Goal: Information Seeking & Learning: Learn about a topic

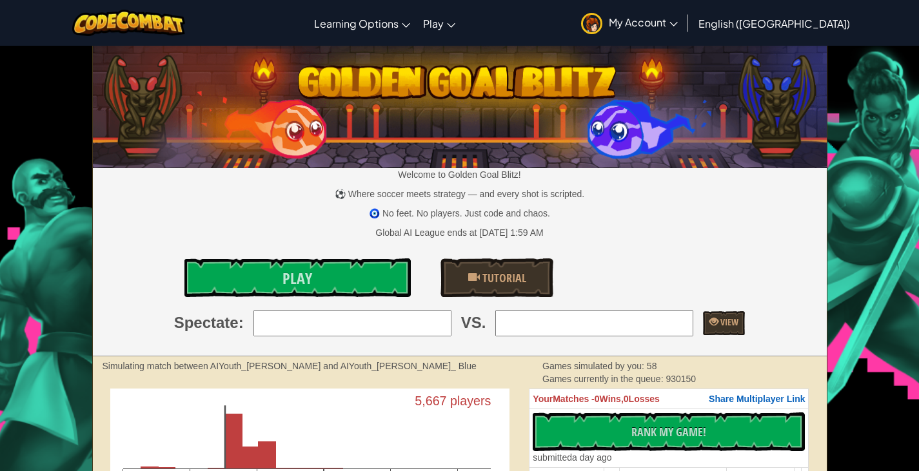
click at [177, 225] on div "Welcome to Golden Goal Blitz! ⚽ Where soccer meets strategy — and every shot is…" at bounding box center [460, 201] width 734 height 310
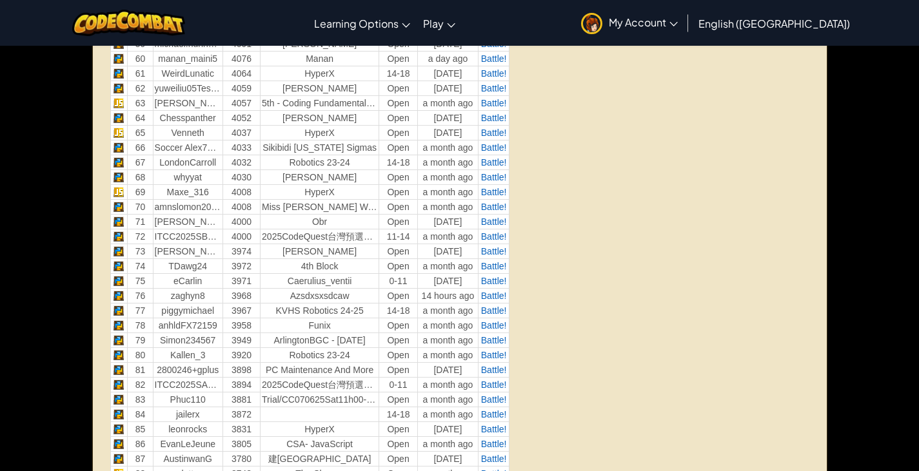
scroll to position [1367, 0]
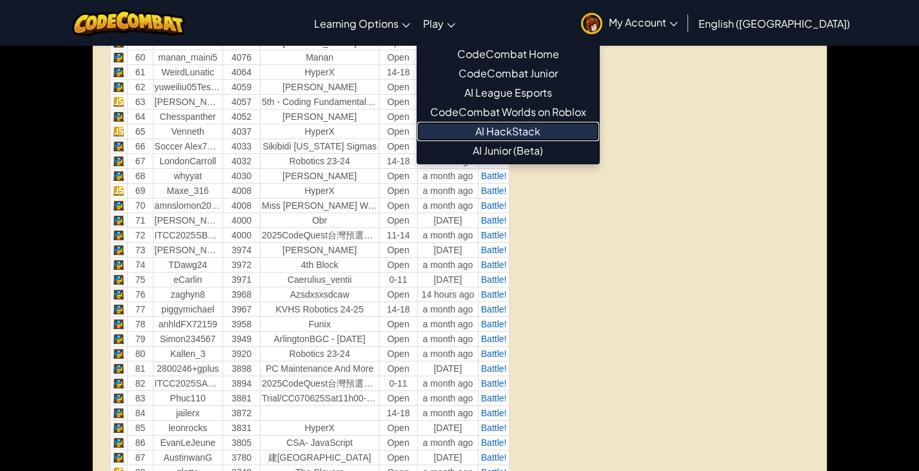
click at [540, 130] on link "AI HackStack" at bounding box center [508, 131] width 182 height 19
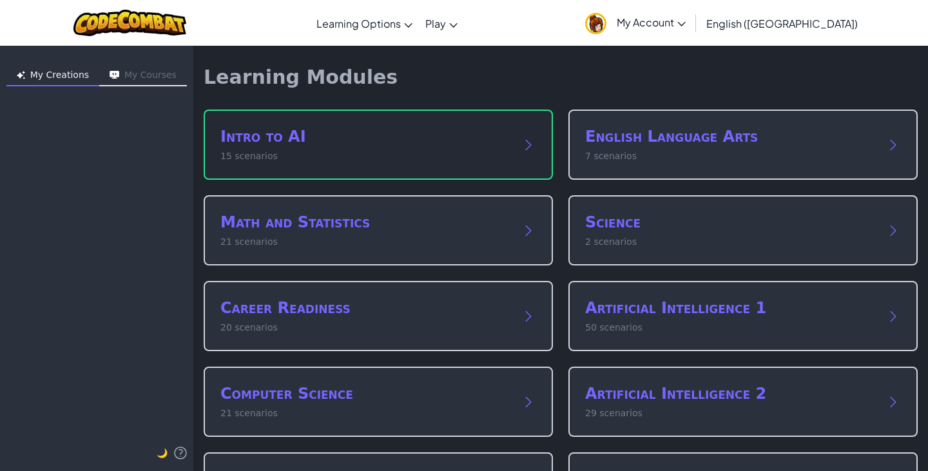
click at [498, 146] on h2 "Intro to AI" at bounding box center [365, 136] width 290 height 21
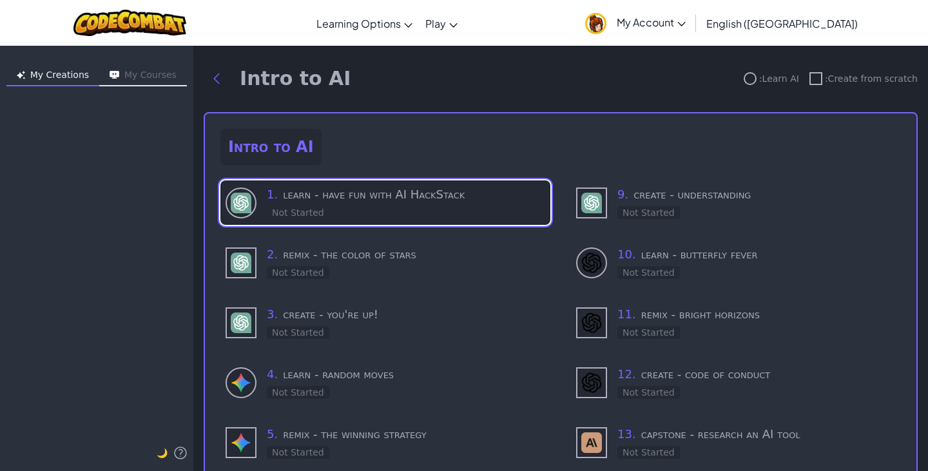
click at [320, 187] on h3 "1 . learn - have fun with AI HackStack" at bounding box center [406, 195] width 279 height 18
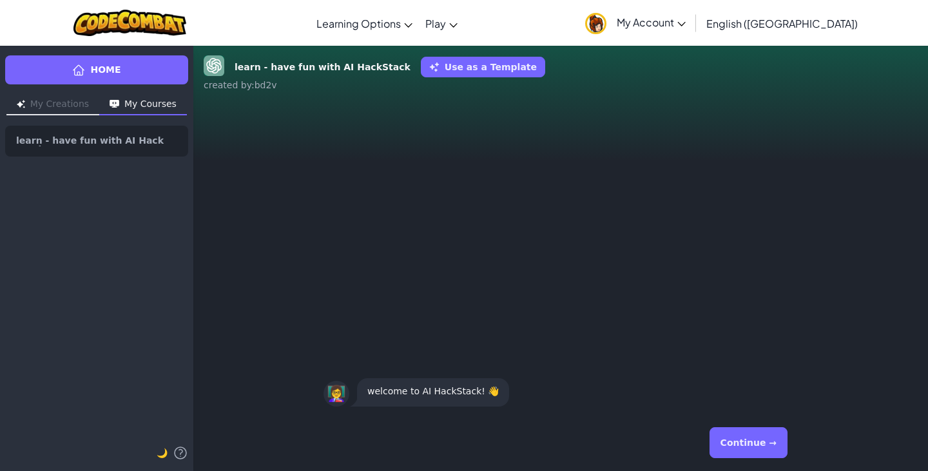
click at [742, 445] on button "Continue →" at bounding box center [749, 442] width 78 height 31
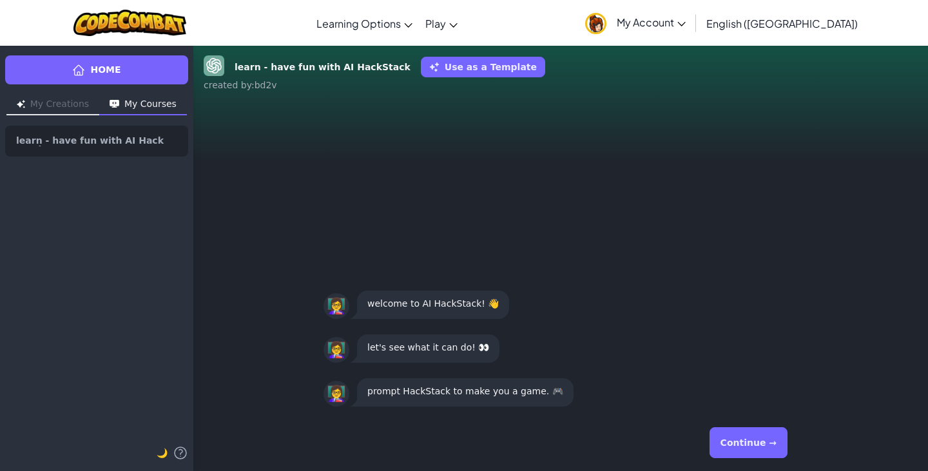
click at [742, 445] on button "Continue →" at bounding box center [749, 442] width 78 height 31
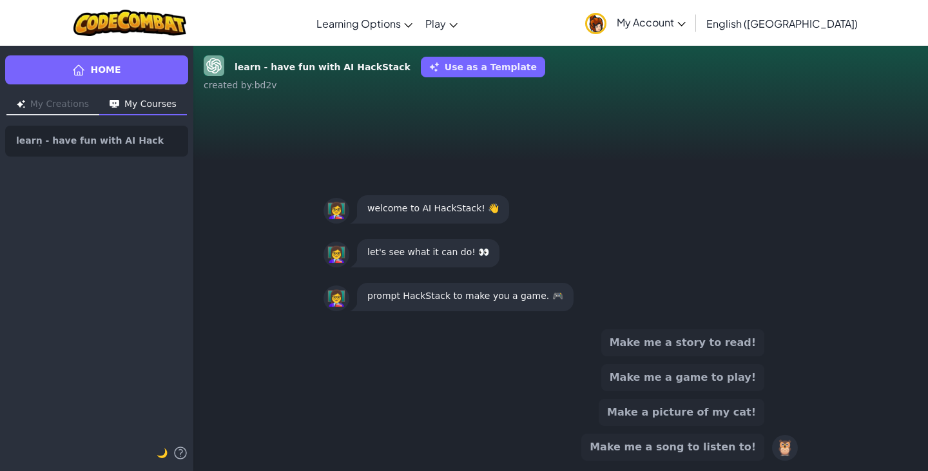
click at [677, 380] on button "Make me a game to play!" at bounding box center [682, 377] width 163 height 27
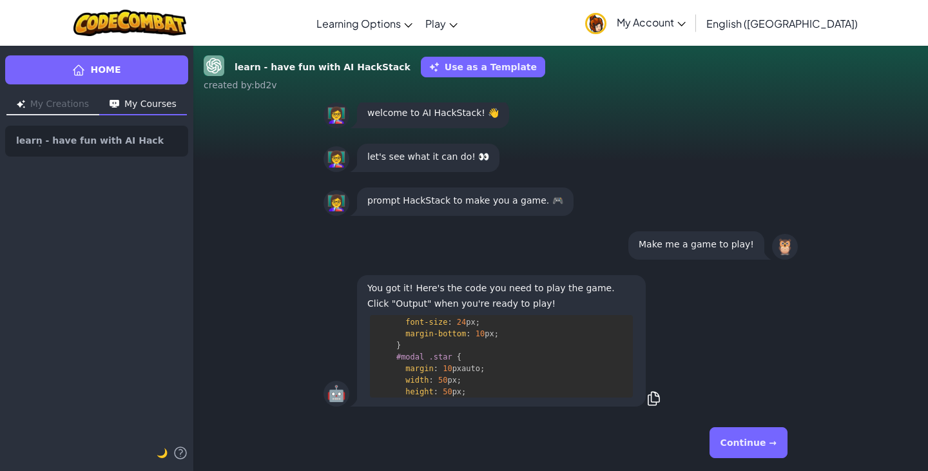
scroll to position [1068, 0]
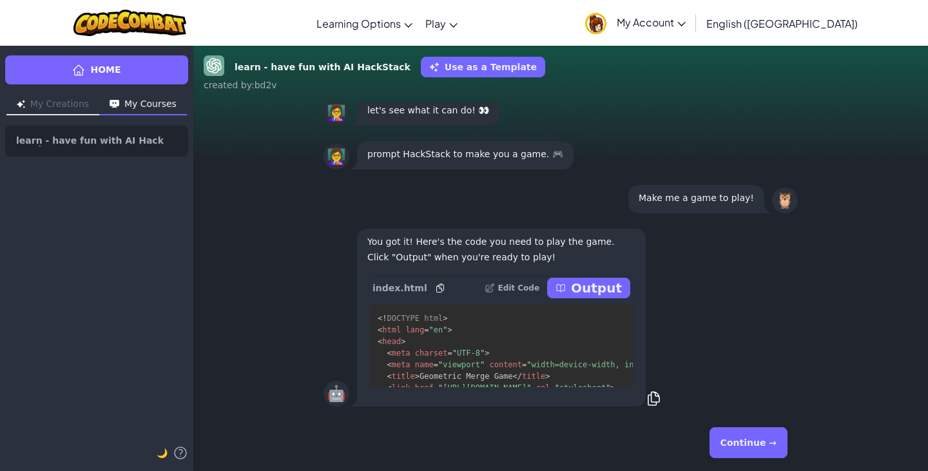
drag, startPoint x: 624, startPoint y: 330, endPoint x: 619, endPoint y: 363, distance: 33.3
click at [584, 291] on p "Output" at bounding box center [596, 288] width 51 height 18
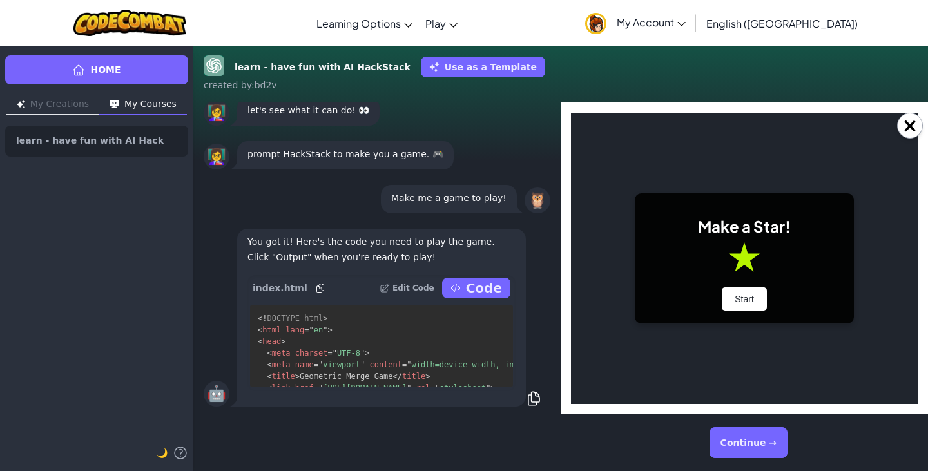
scroll to position [0, 0]
click at [741, 300] on button "Start" at bounding box center [744, 299] width 45 height 23
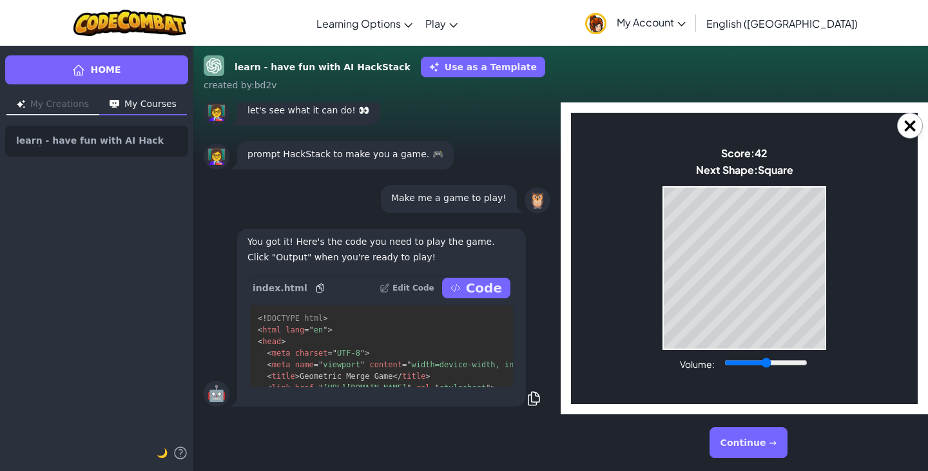
click at [736, 355] on body "Make a Star! Start Score: 42 Next Shape: Square Game Over Your stack reached th…" at bounding box center [744, 258] width 347 height 291
click at [738, 362] on input "Volume:" at bounding box center [766, 363] width 83 height 10
click at [830, 329] on body "Make a Star! Start Score: 68 Next Shape: Square Game Over Your stack reached th…" at bounding box center [744, 258] width 347 height 291
click at [655, 270] on body "Make a Star! Start Score: 223 Next Shape: Triangle Game Over Your stack reached…" at bounding box center [744, 258] width 347 height 291
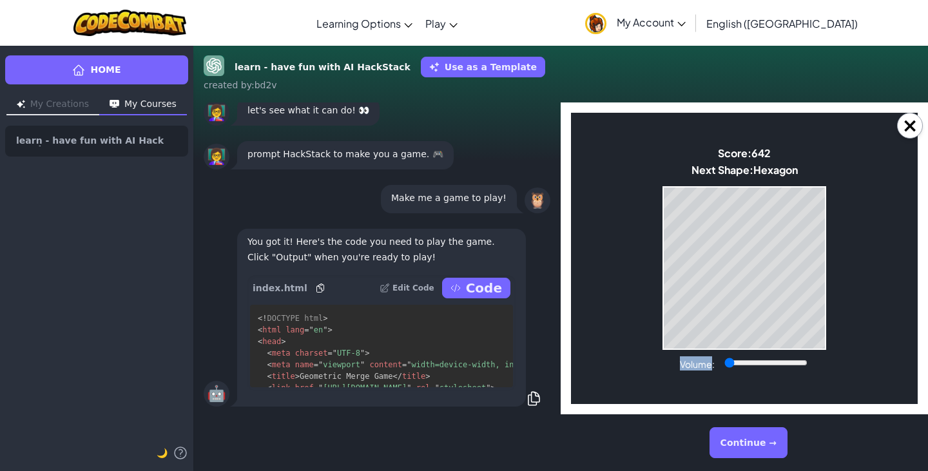
type input "0"
click at [727, 364] on input "Volume:" at bounding box center [766, 363] width 83 height 10
click at [906, 118] on button "×" at bounding box center [910, 126] width 26 height 26
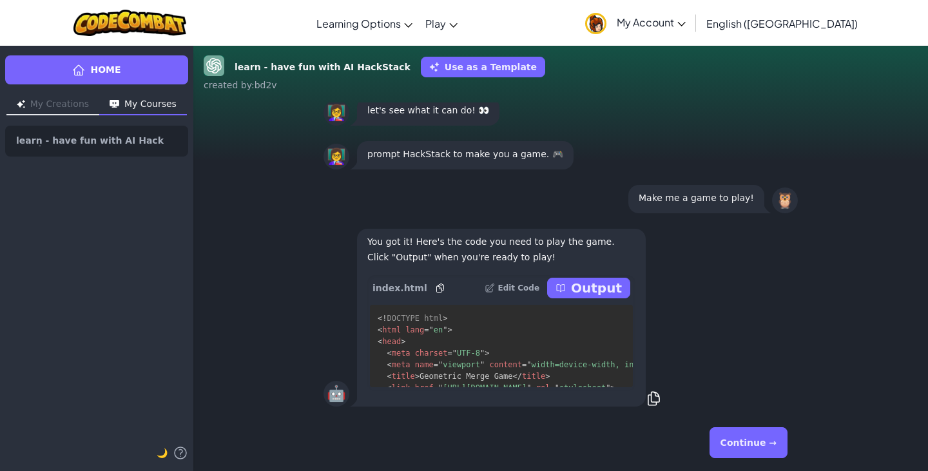
click at [747, 437] on button "Continue →" at bounding box center [749, 442] width 78 height 31
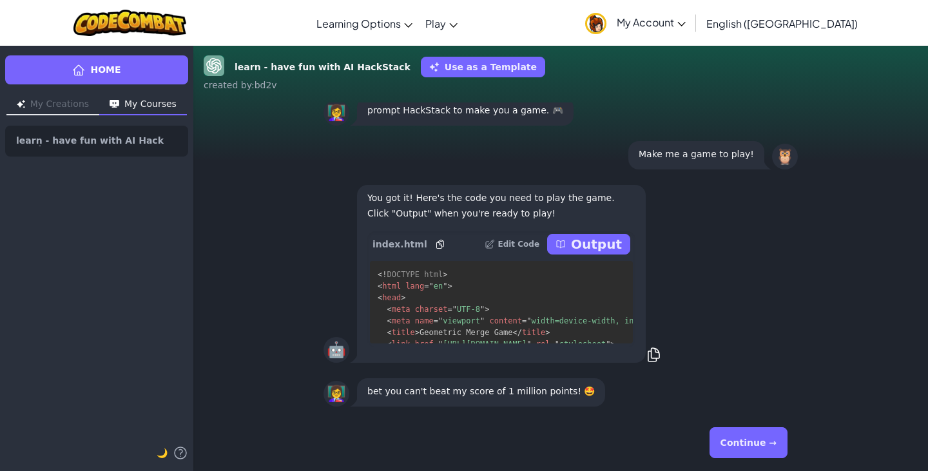
click at [747, 437] on button "Continue →" at bounding box center [749, 442] width 78 height 31
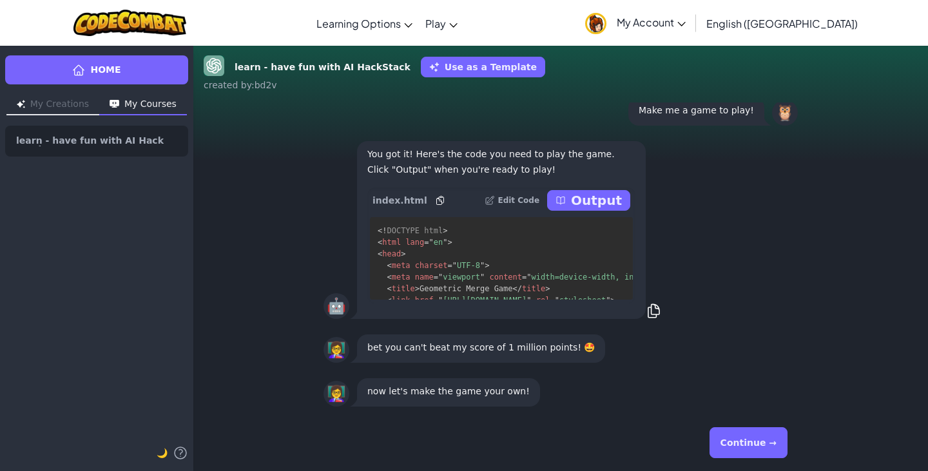
click at [747, 437] on button "Continue →" at bounding box center [749, 442] width 78 height 31
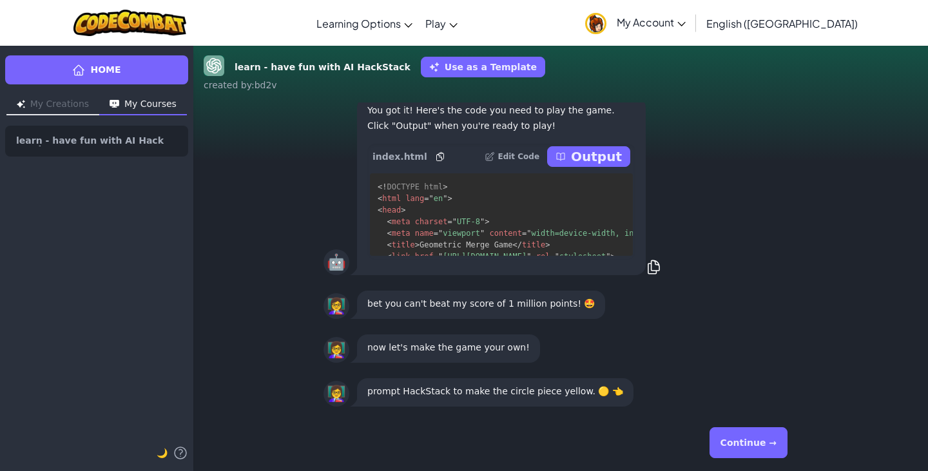
click at [731, 448] on button "Continue →" at bounding box center [749, 442] width 78 height 31
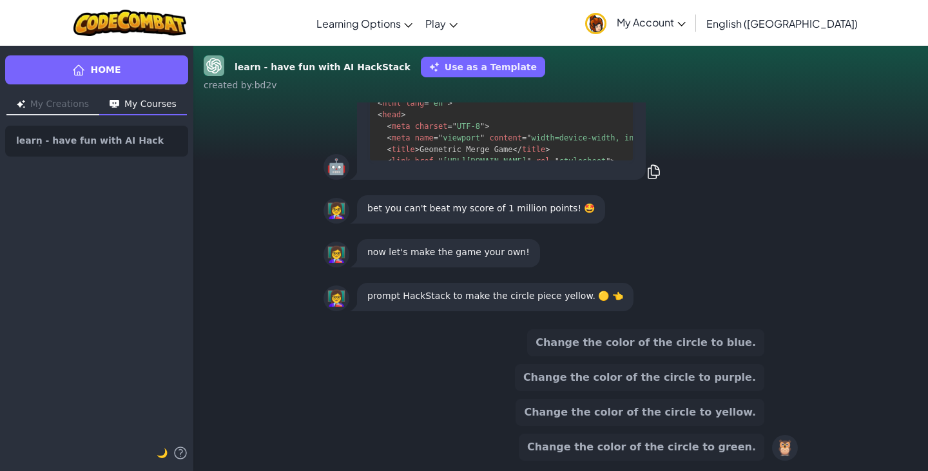
click at [689, 413] on button "Change the color of the circle to yellow." at bounding box center [640, 412] width 249 height 27
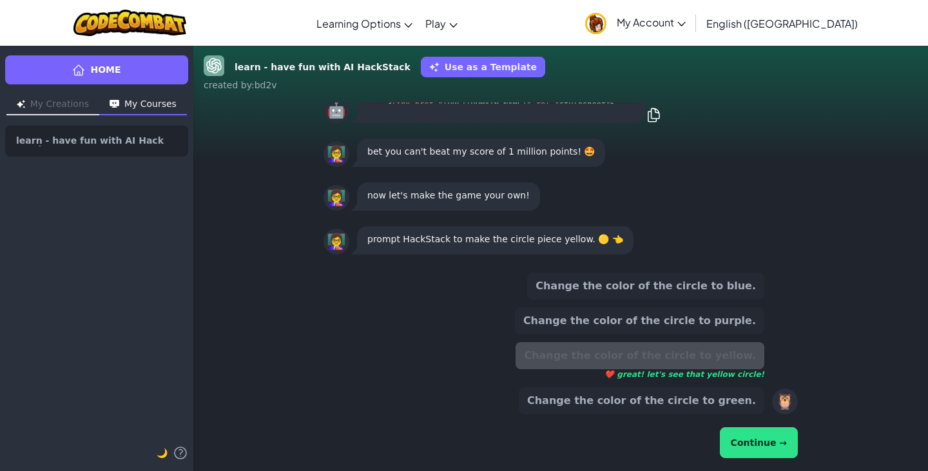
click at [746, 443] on div "Continue →" at bounding box center [561, 443] width 474 height 36
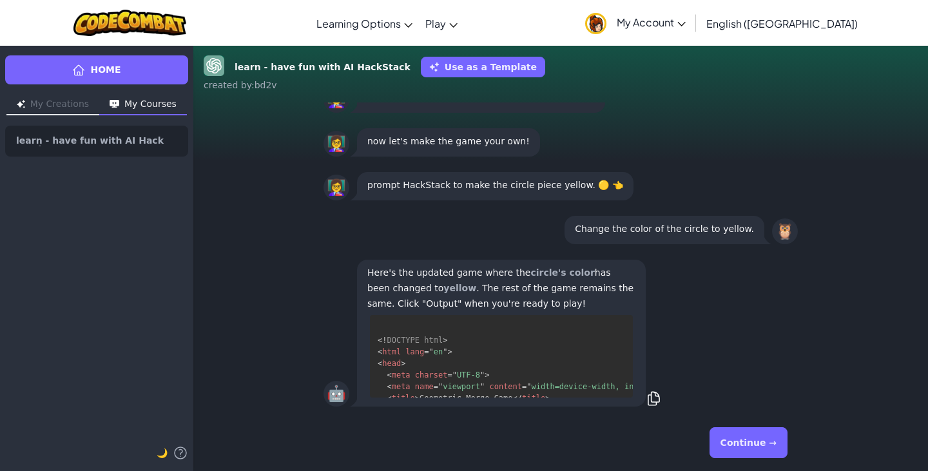
click at [736, 443] on button "Continue →" at bounding box center [749, 442] width 78 height 31
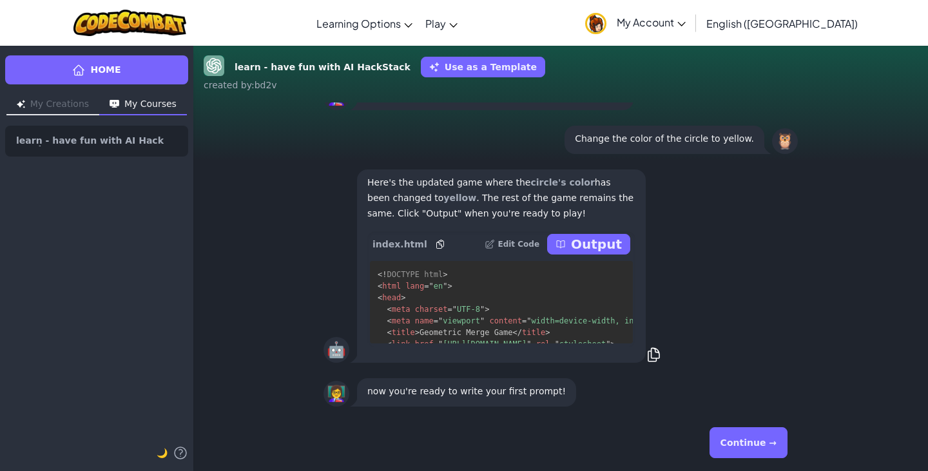
click at [589, 248] on p "Output" at bounding box center [596, 244] width 51 height 18
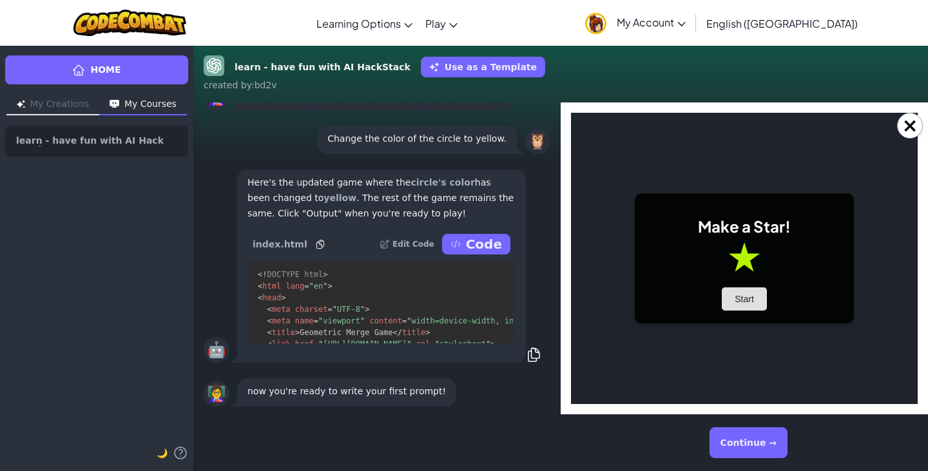
click at [755, 308] on button "Start" at bounding box center [744, 299] width 45 height 23
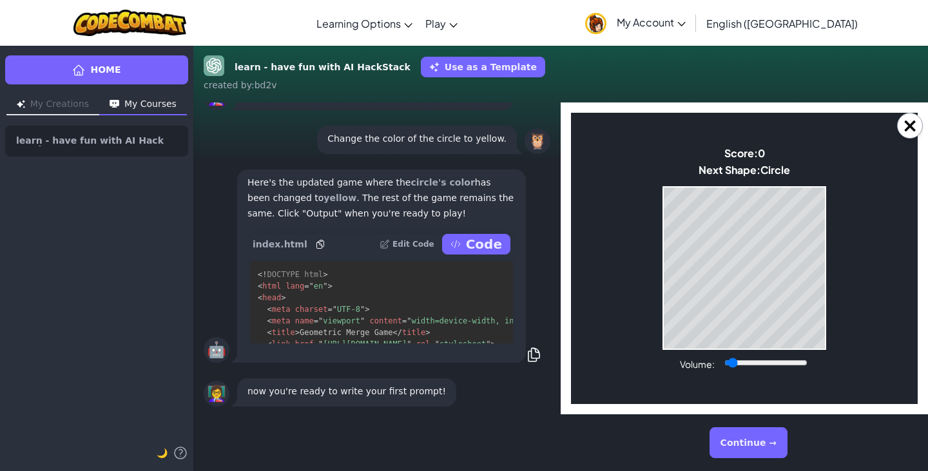
type input "0.04"
click at [733, 365] on input "Volume:" at bounding box center [766, 363] width 83 height 10
click at [660, 266] on body "Make a Star! Start Score: 1001856 Next Shape: Triangle Game Over Your stack rea…" at bounding box center [744, 258] width 347 height 291
click at [914, 128] on button "×" at bounding box center [910, 126] width 26 height 26
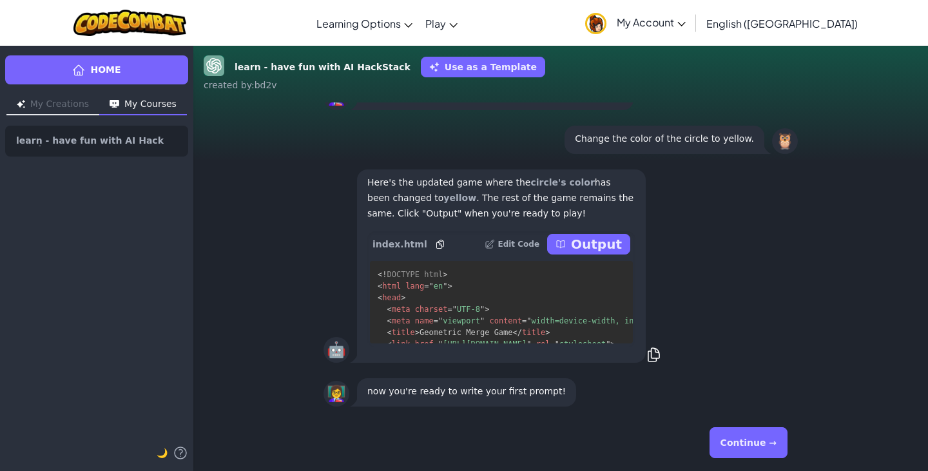
click at [730, 431] on button "Continue →" at bounding box center [749, 442] width 78 height 31
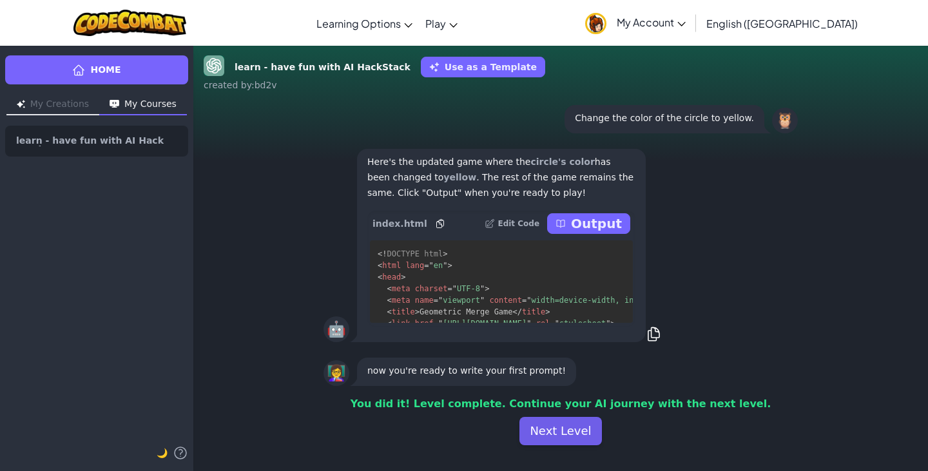
click at [571, 429] on button "Next Level" at bounding box center [561, 431] width 82 height 28
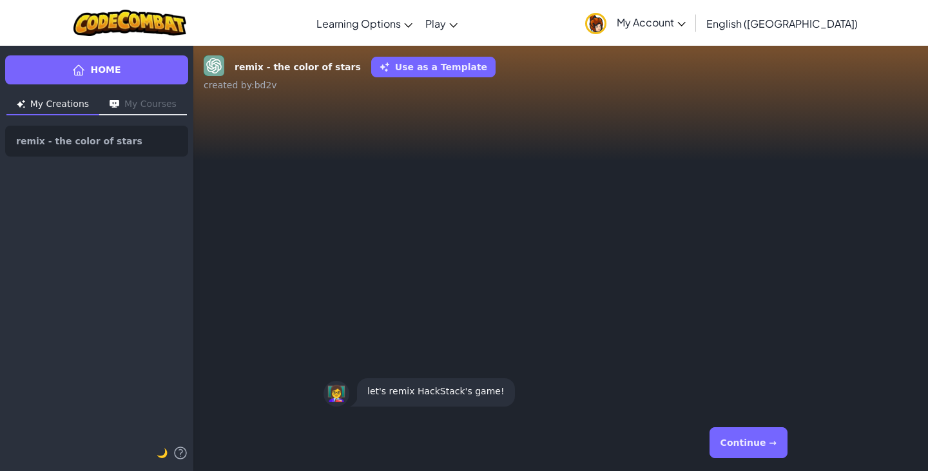
click at [743, 449] on button "Continue →" at bounding box center [749, 442] width 78 height 31
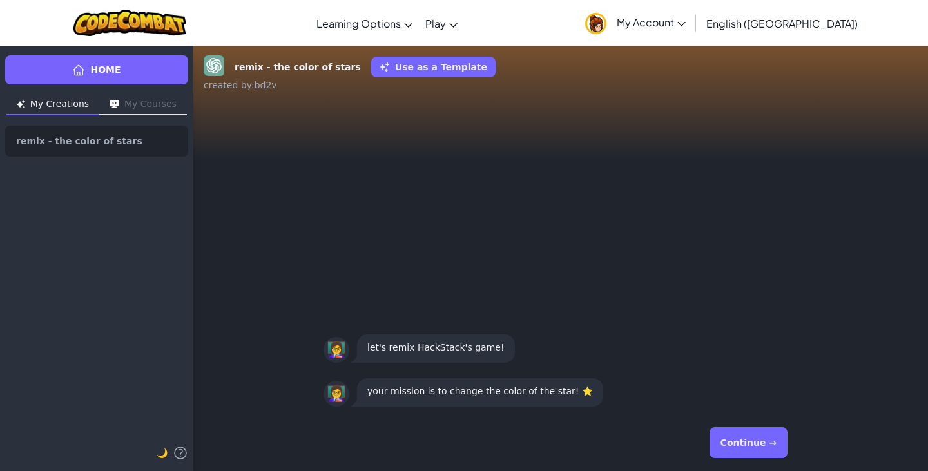
click at [743, 449] on button "Continue →" at bounding box center [749, 442] width 78 height 31
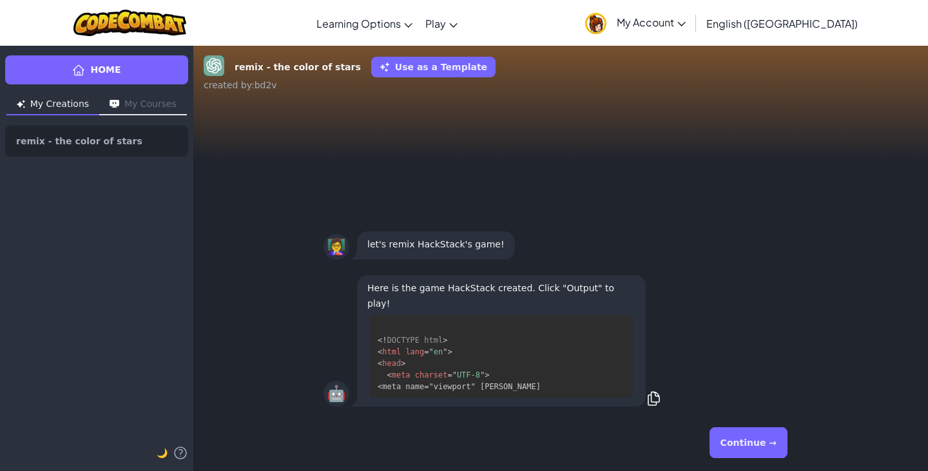
scroll to position [12, 0]
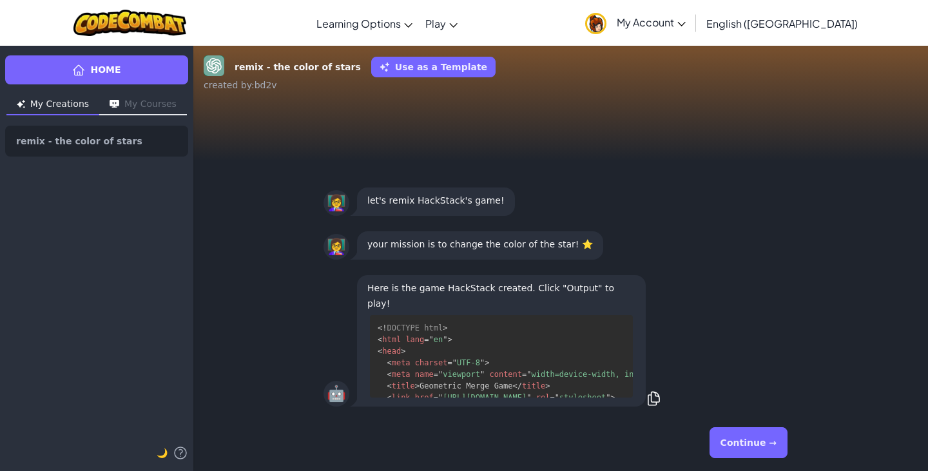
click at [736, 439] on button "Continue →" at bounding box center [749, 442] width 78 height 31
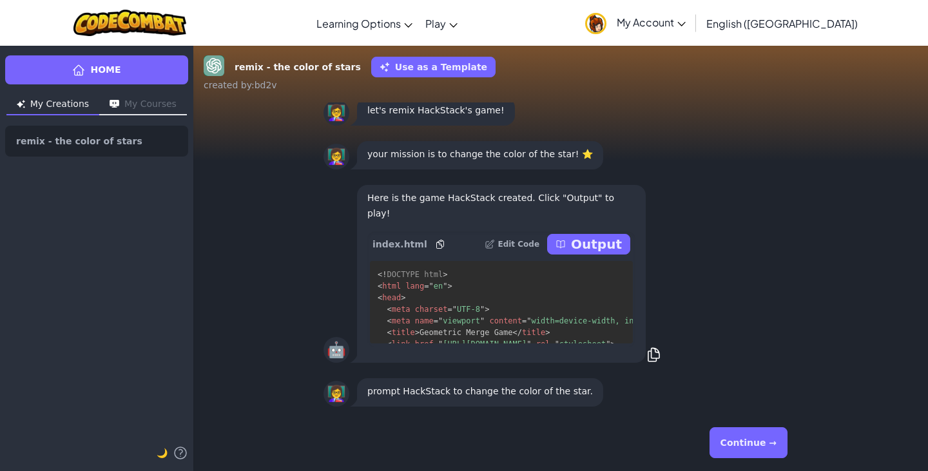
click at [742, 439] on button "Continue →" at bounding box center [749, 442] width 78 height 31
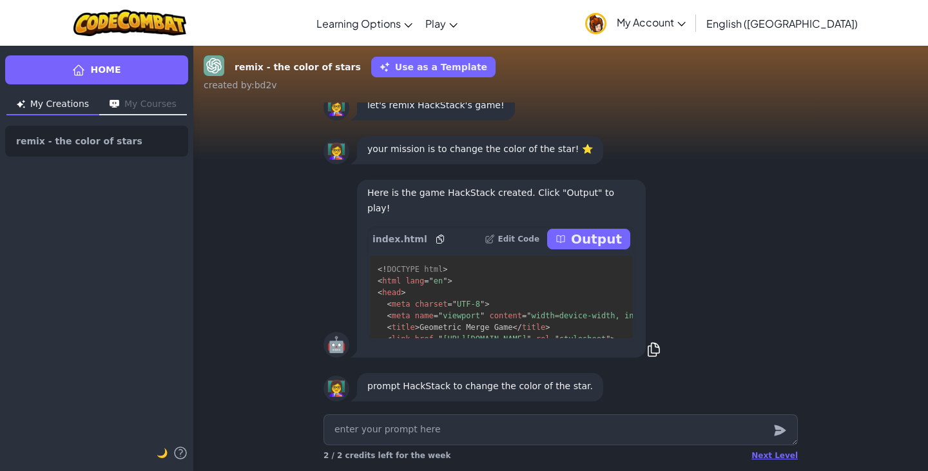
type textarea "x"
type textarea "c"
type textarea "x"
type textarea "ch"
type textarea "x"
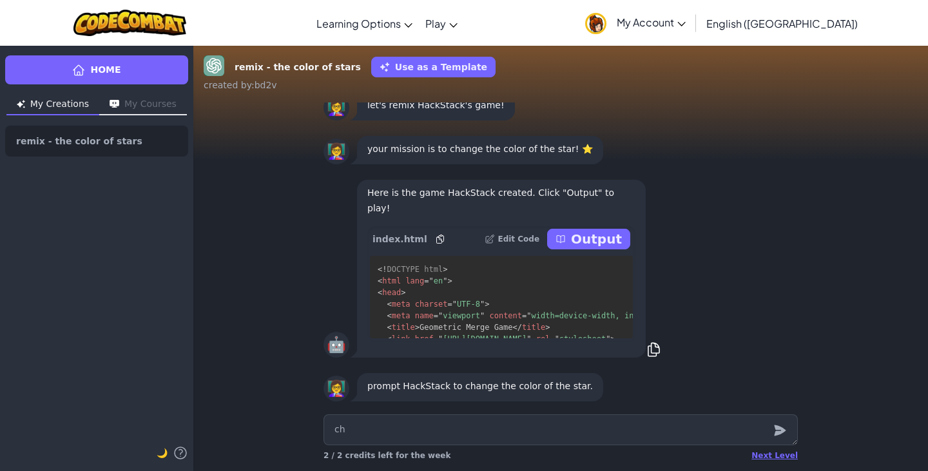
type textarea "cha"
type textarea "x"
type textarea "chan"
type textarea "x"
type textarea "[PERSON_NAME]"
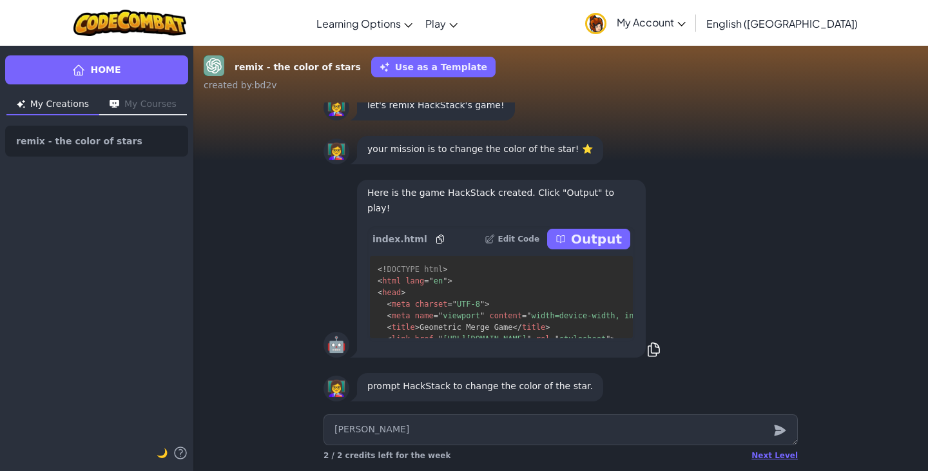
type textarea "x"
type textarea "change"
type textarea "x"
type textarea "change"
type textarea "x"
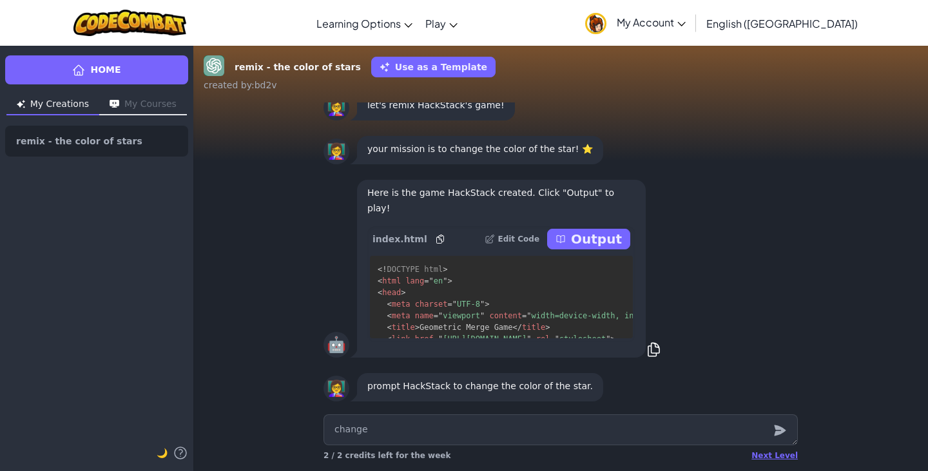
type textarea "change o"
type textarea "x"
type textarea "change os"
type textarea "x"
type textarea "change o"
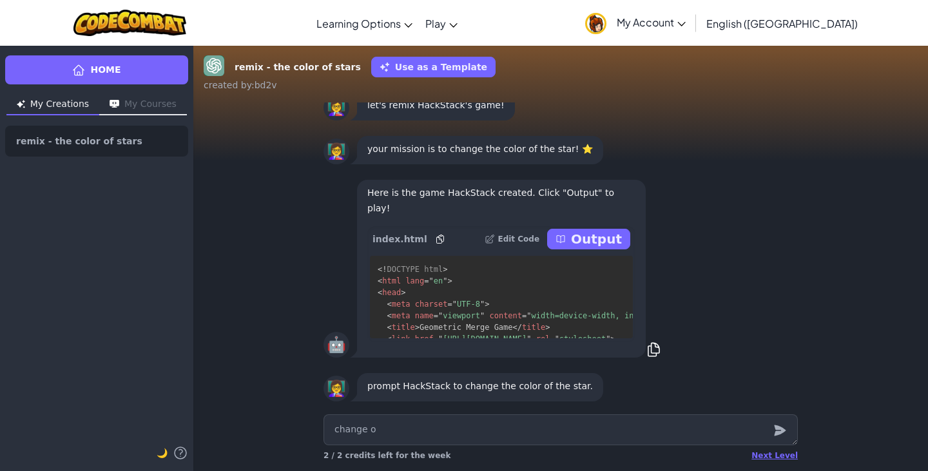
type textarea "x"
type textarea "change"
type textarea "x"
type textarea "change t"
type textarea "x"
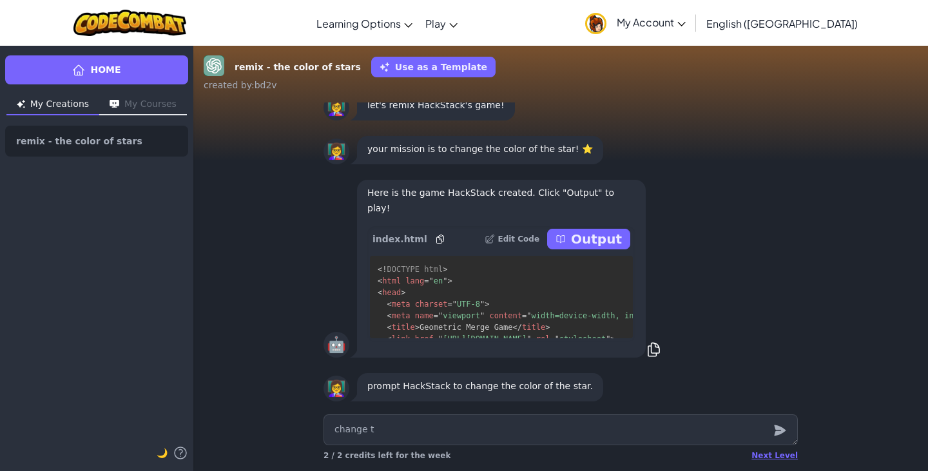
type textarea "change th"
type textarea "x"
type textarea "change the"
type textarea "x"
type textarea "change the"
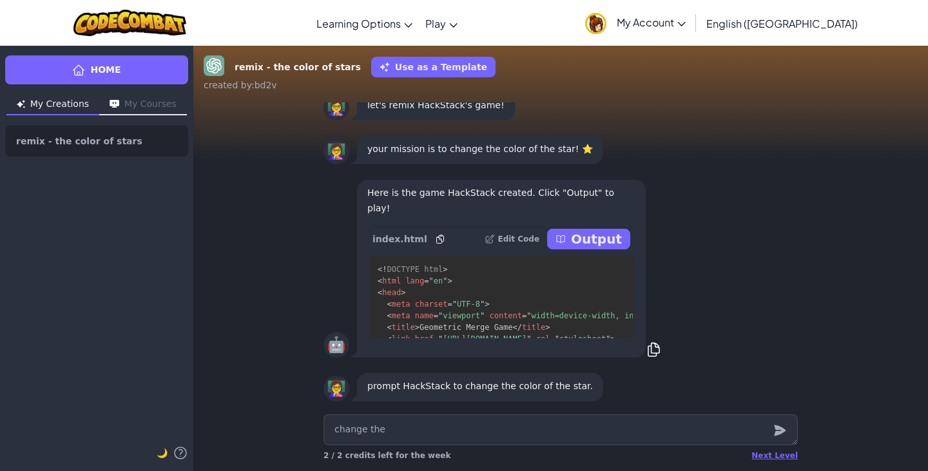
type textarea "x"
type textarea "change the c"
type textarea "x"
type textarea "change the"
type textarea "x"
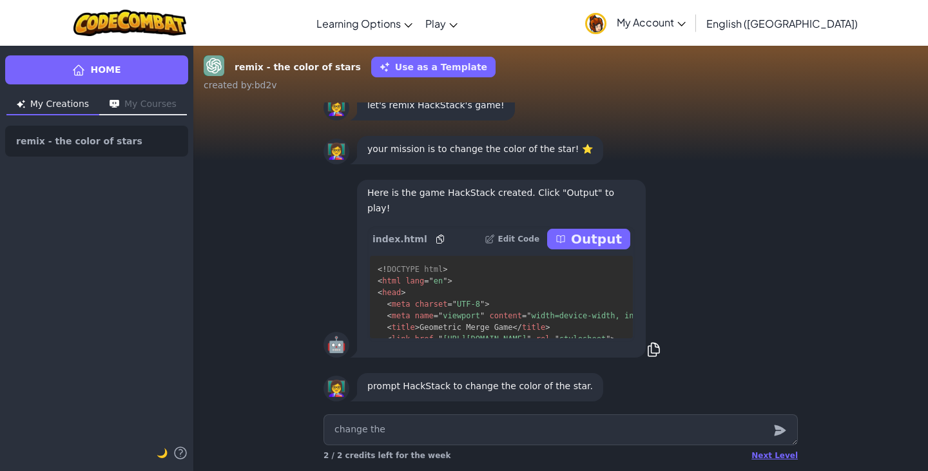
type textarea "change the c"
type textarea "x"
type textarea "change the co"
type textarea "x"
type textarea "change the col"
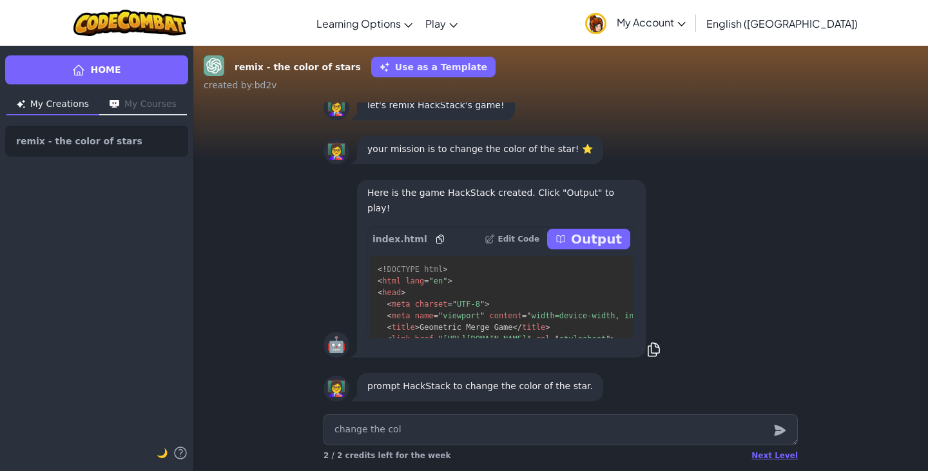
type textarea "x"
type textarea "change the color"
type textarea "x"
type textarea "change the color"
type textarea "x"
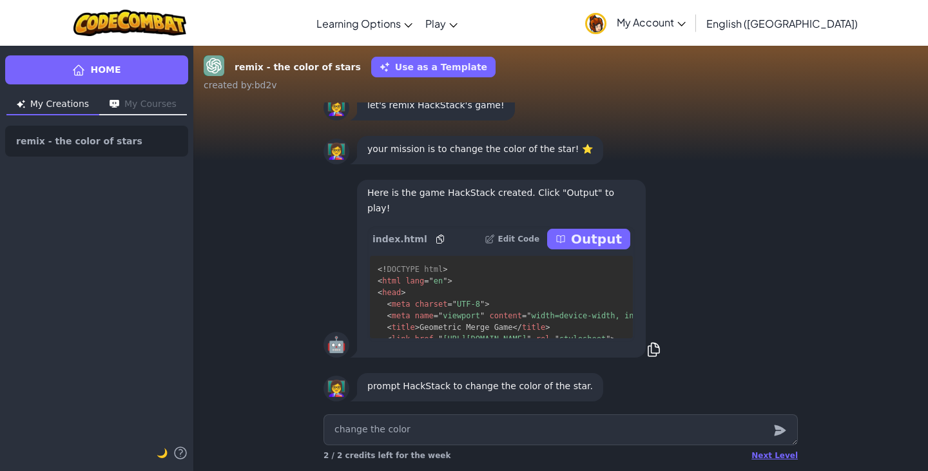
type textarea "change the color o"
type textarea "x"
type textarea "change the color of"
type textarea "x"
type textarea "change the color of t"
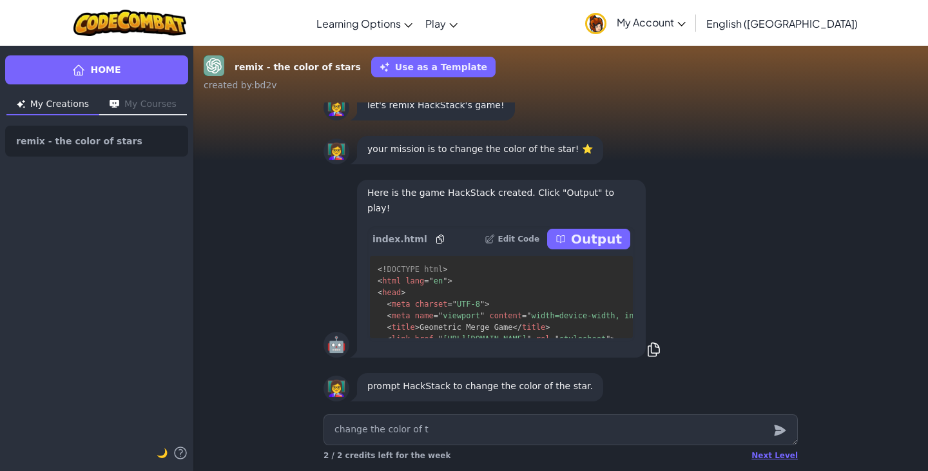
type textarea "x"
type textarea "change the color of th"
type textarea "x"
type textarea "change the color of the"
type textarea "x"
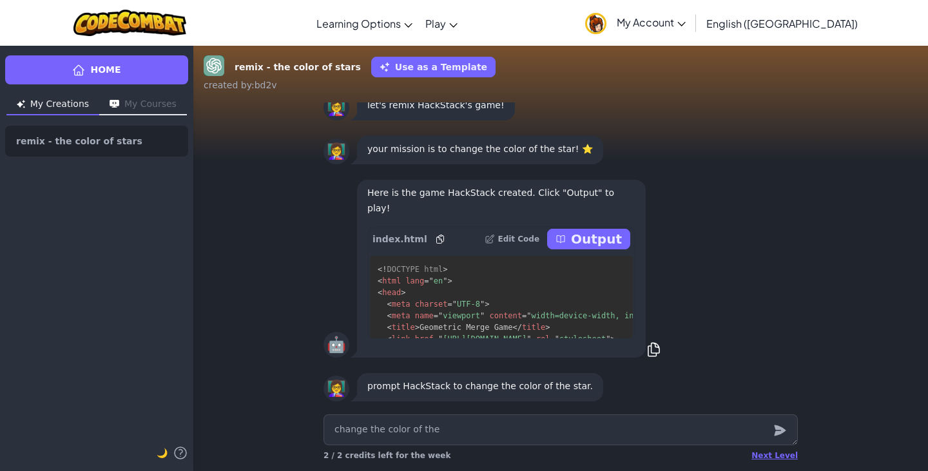
type textarea "change the color of the"
type textarea "x"
type textarea "change the color of the s"
type textarea "x"
type textarea "change the color of the st"
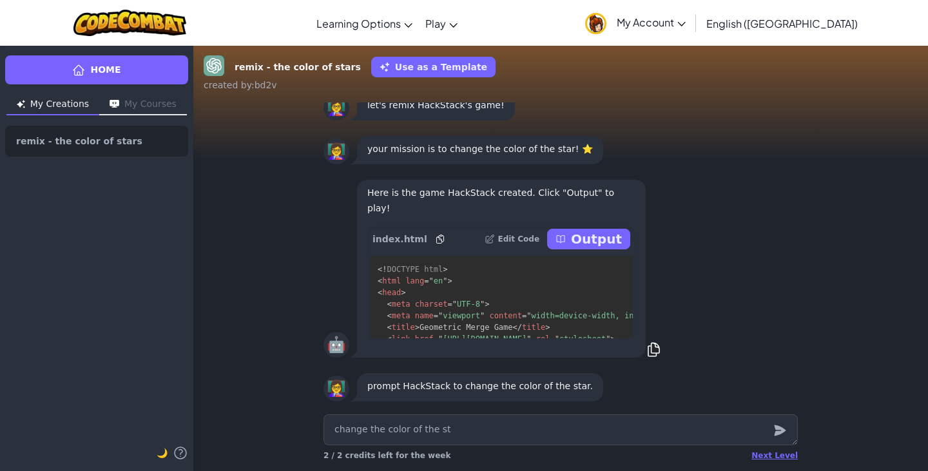
type textarea "x"
type textarea "change the color of the sta"
type textarea "x"
type textarea "change the color of the star"
type textarea "x"
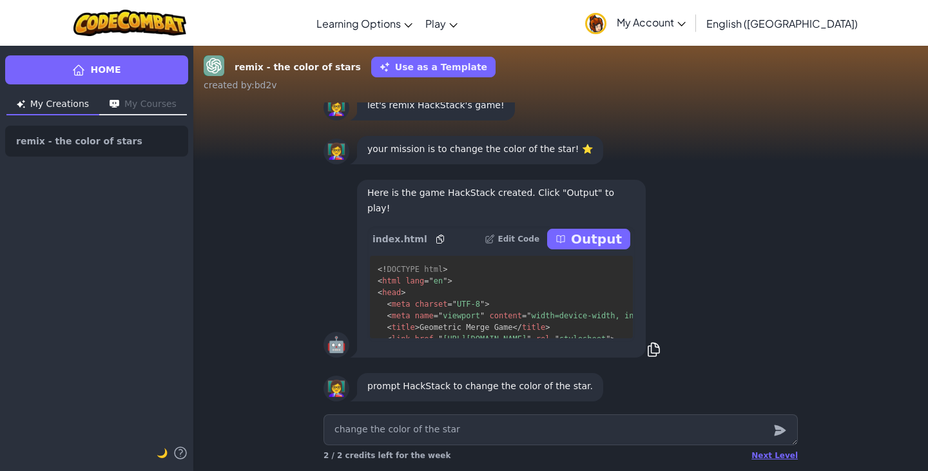
type textarea "change the color of the star"
type textarea "x"
type textarea "change the color of the star b"
type textarea "x"
type textarea "change the color of the star br"
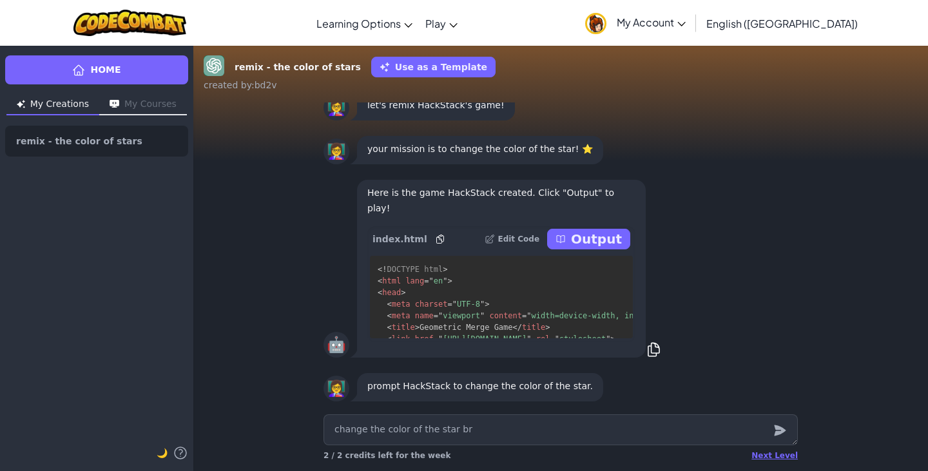
type textarea "x"
type textarea "change the color of the star brig"
type textarea "x"
type textarea "change the color of the star brigh"
type textarea "x"
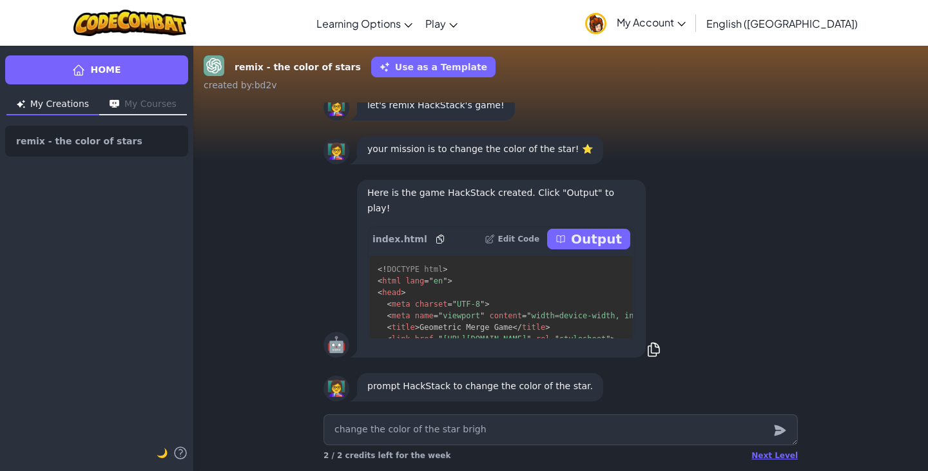
type textarea "change the color of the star bright"
type textarea "x"
type textarea "change the color of the star bright"
type textarea "x"
type textarea "change the color of the star bright o"
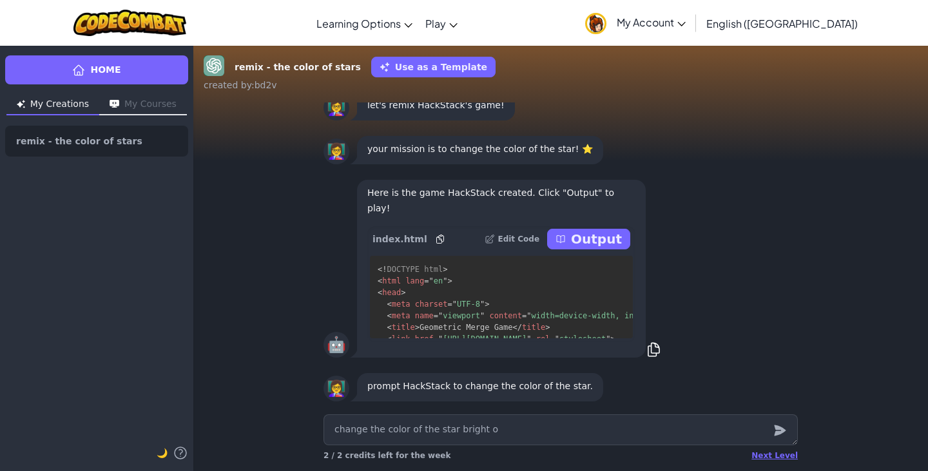
type textarea "x"
type textarea "change the color of the star bright or"
type textarea "x"
type textarea "change the color of the star [PERSON_NAME]"
type textarea "x"
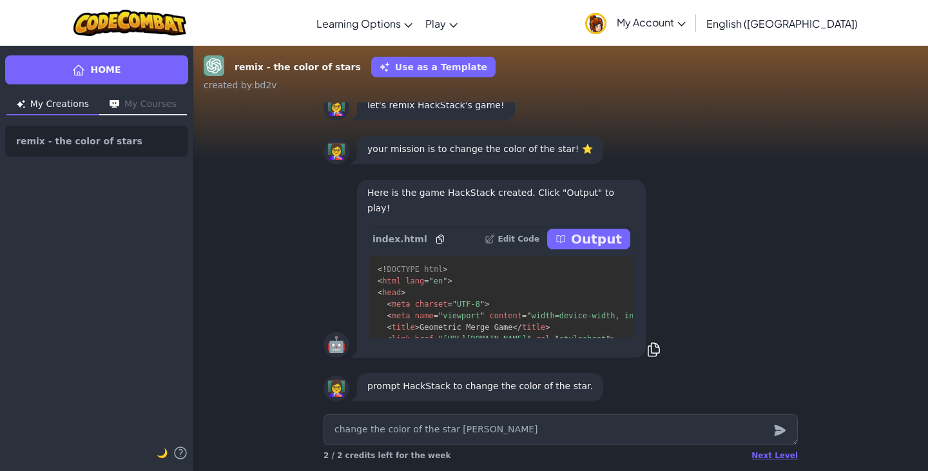
type textarea "change the color of the star bright orab"
type textarea "x"
type textarea "change the color of the star [PERSON_NAME]"
type textarea "x"
type textarea "change the color of the star [PERSON_NAME]"
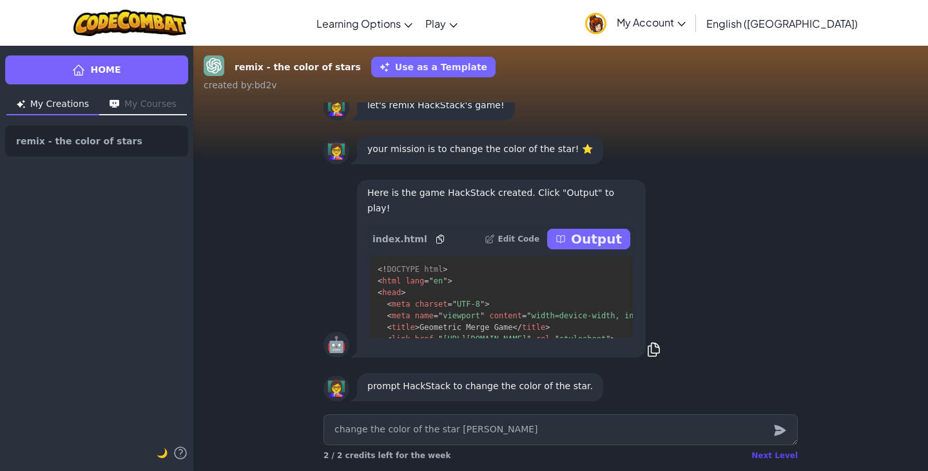
type textarea "x"
type textarea "change the color of the star bright orang"
type textarea "x"
type textarea "change the color of the star bright orange"
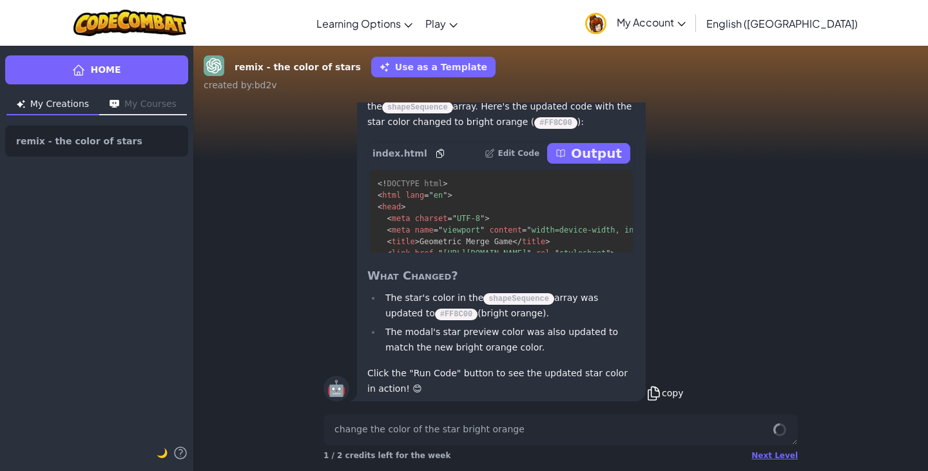
scroll to position [0, 0]
type textarea "x"
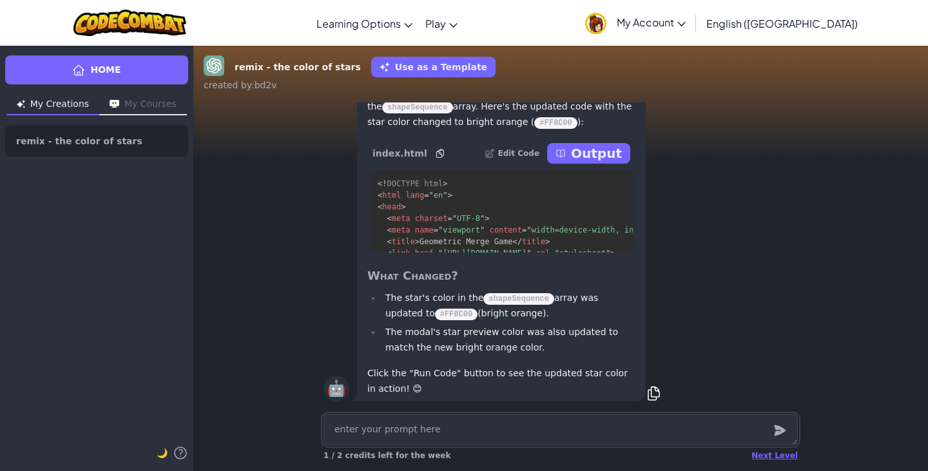
type textarea "x"
type textarea "r"
type textarea "x"
type textarea "ru"
type textarea "x"
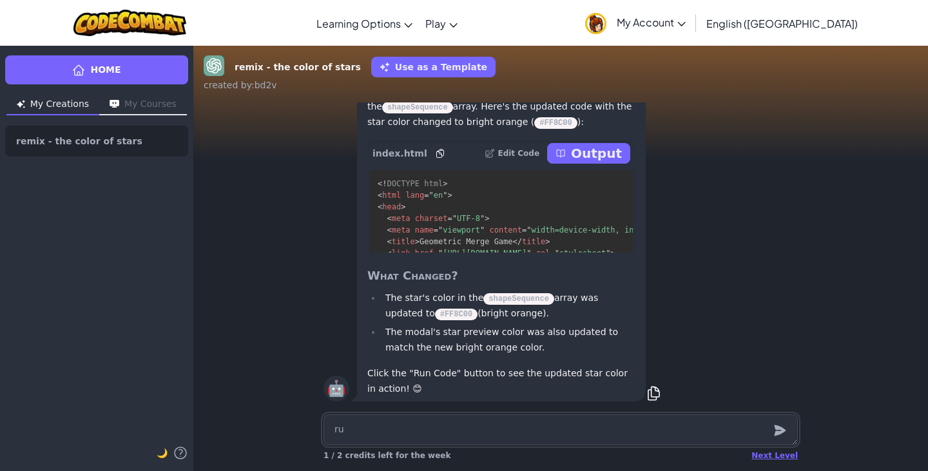
type textarea "run"
type textarea "x"
type textarea "run"
type textarea "x"
type textarea "run t"
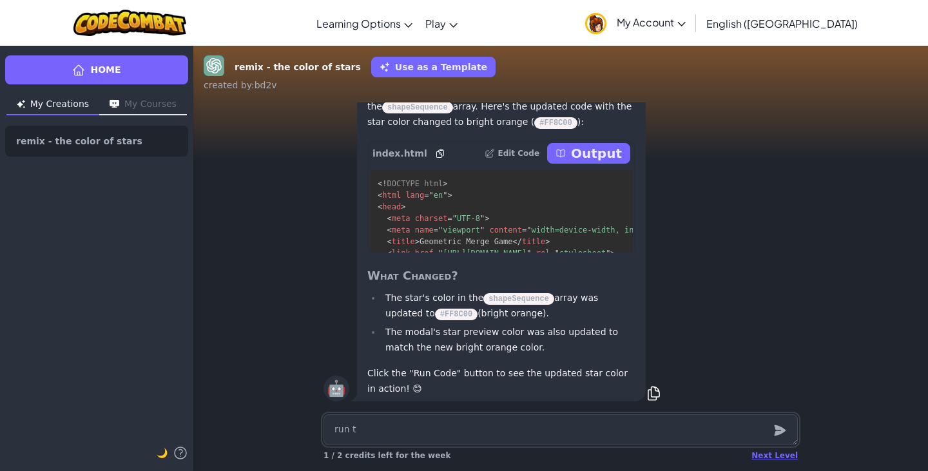
type textarea "x"
type textarea "run th"
type textarea "x"
type textarea "run the"
type textarea "x"
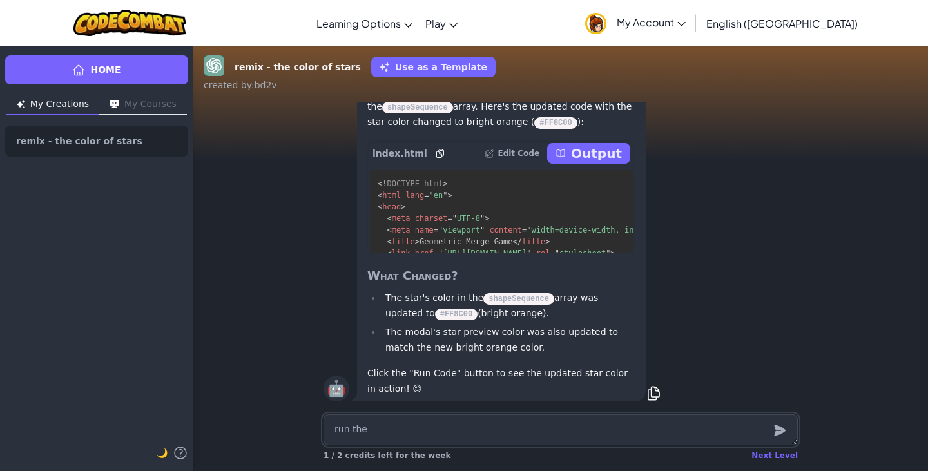
type textarea "run the"
type textarea "x"
type textarea "run the c"
type textarea "x"
type textarea "run the co"
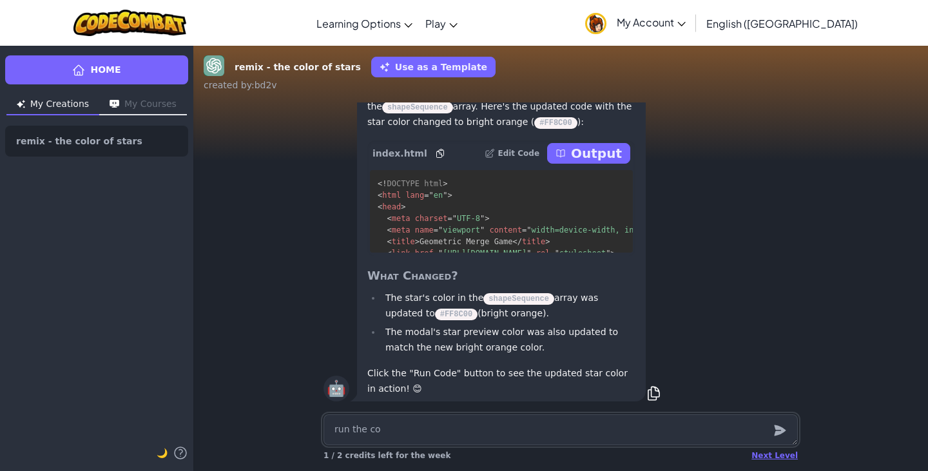
type textarea "x"
type textarea "run the cod"
type textarea "x"
type textarea "run the code"
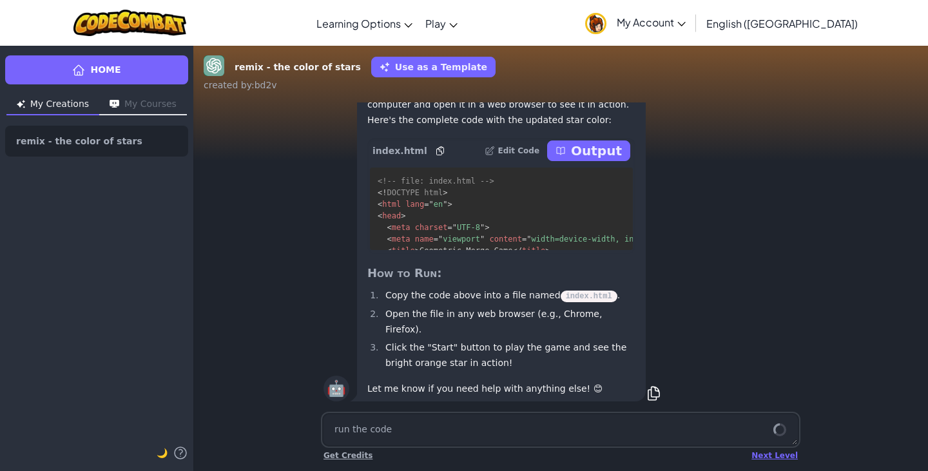
scroll to position [-784, 0]
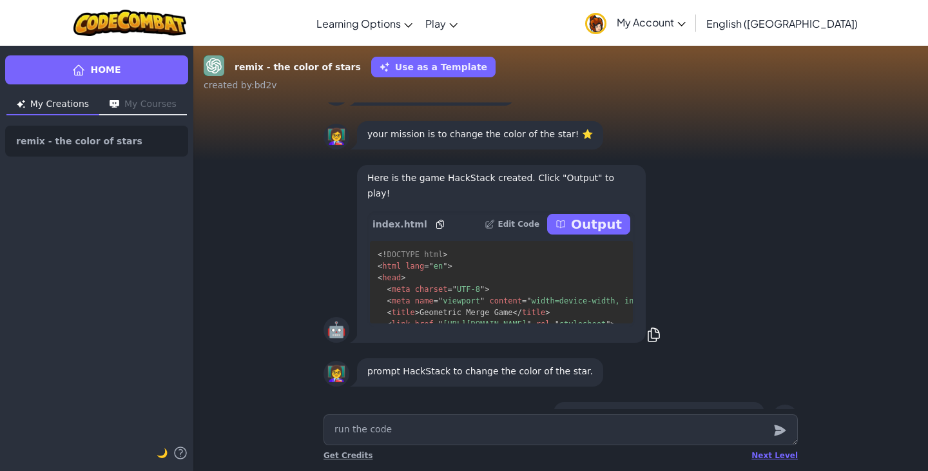
click at [573, 235] on button "Output" at bounding box center [588, 224] width 83 height 21
type textarea "x"
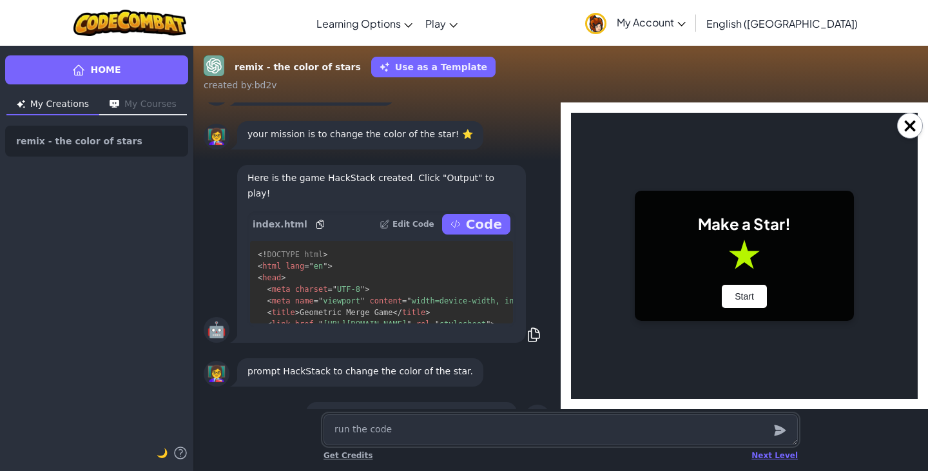
scroll to position [0, 0]
click at [743, 307] on button "Start" at bounding box center [744, 296] width 45 height 23
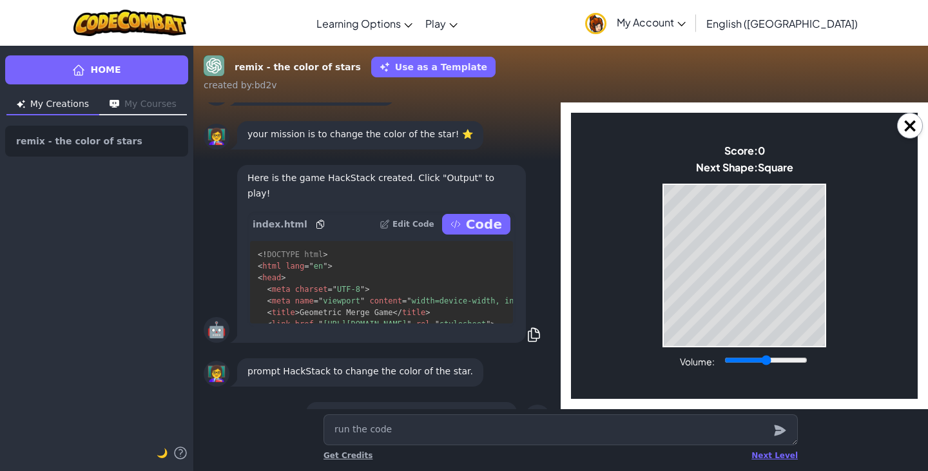
click at [729, 366] on div "Volume:" at bounding box center [744, 361] width 129 height 14
type input "0"
click at [727, 358] on input "Volume:" at bounding box center [766, 360] width 83 height 10
click at [910, 127] on button "×" at bounding box center [910, 126] width 26 height 26
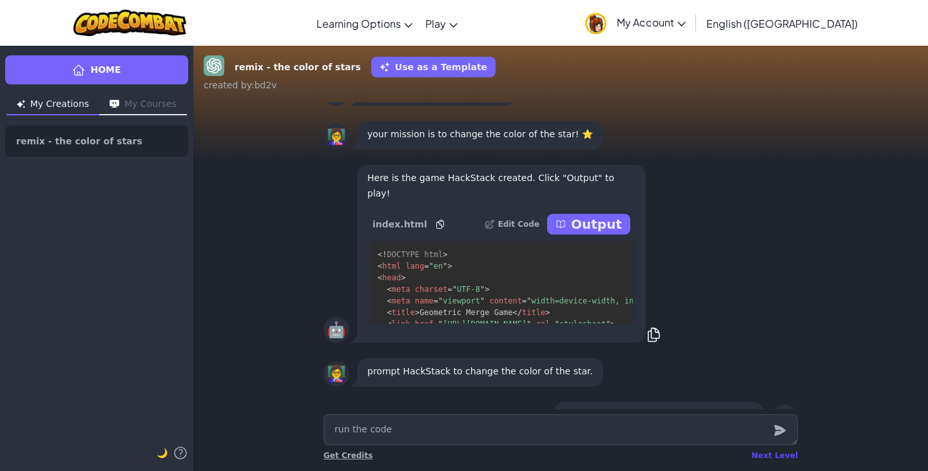
click at [772, 456] on div "Next Level" at bounding box center [775, 456] width 46 height 10
type textarea "x"
